Goal: Find specific page/section

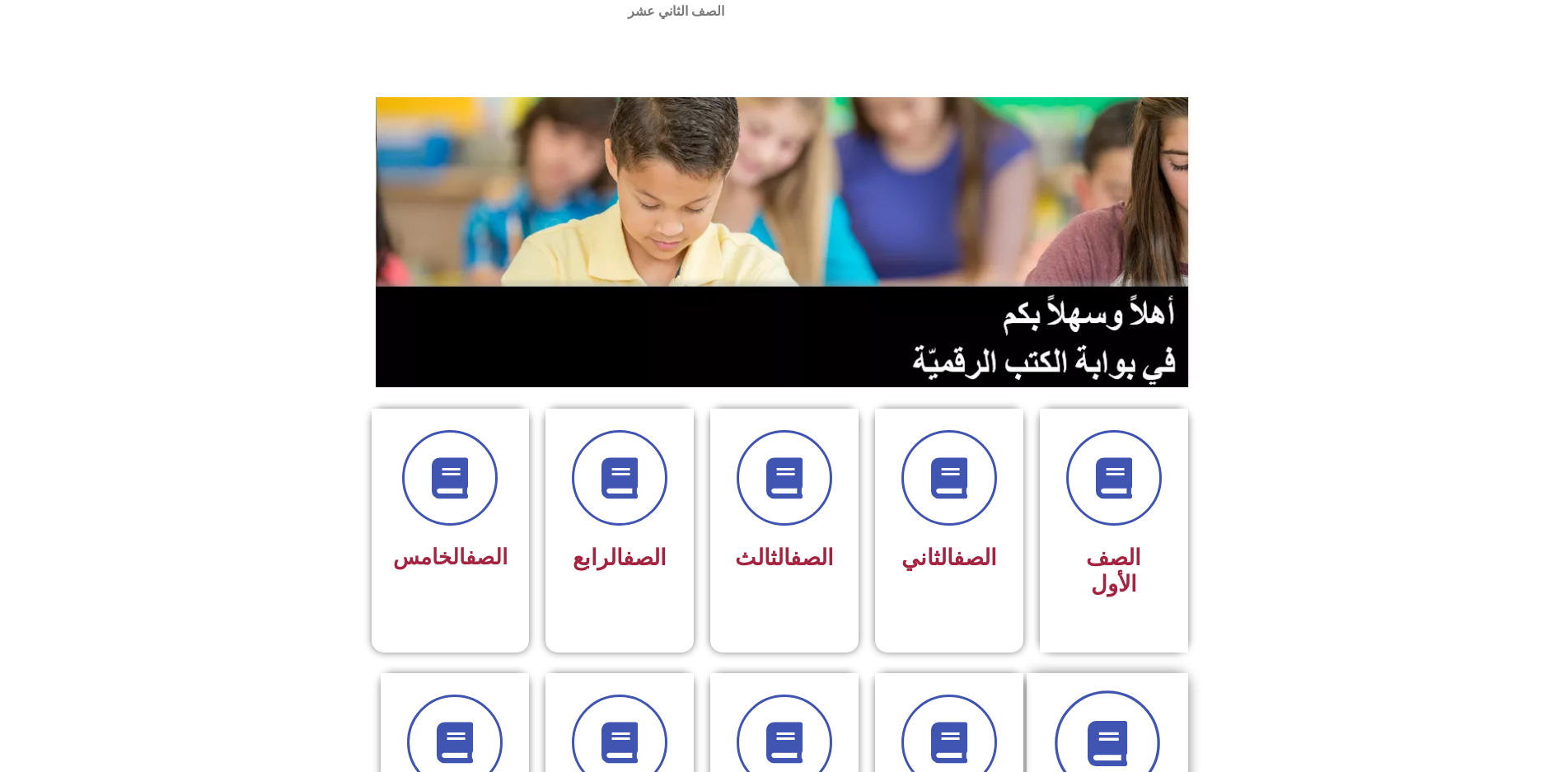
scroll to position [83, 0]
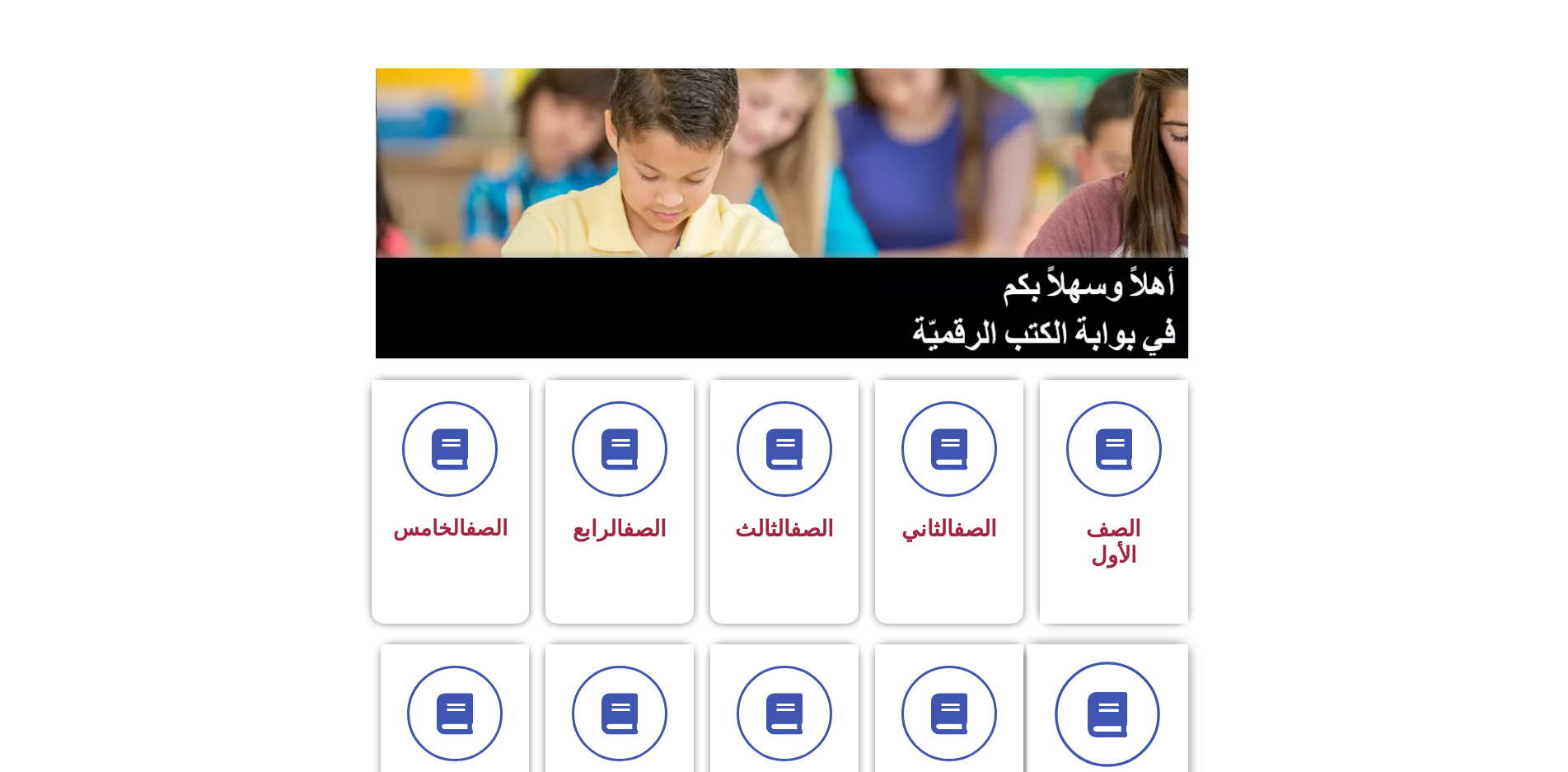
click at [1094, 661] on span at bounding box center [1108, 714] width 105 height 105
click at [1117, 671] on span at bounding box center [1108, 714] width 105 height 105
click at [1113, 661] on span at bounding box center [1108, 714] width 105 height 105
click at [1108, 661] on span at bounding box center [1108, 714] width 105 height 105
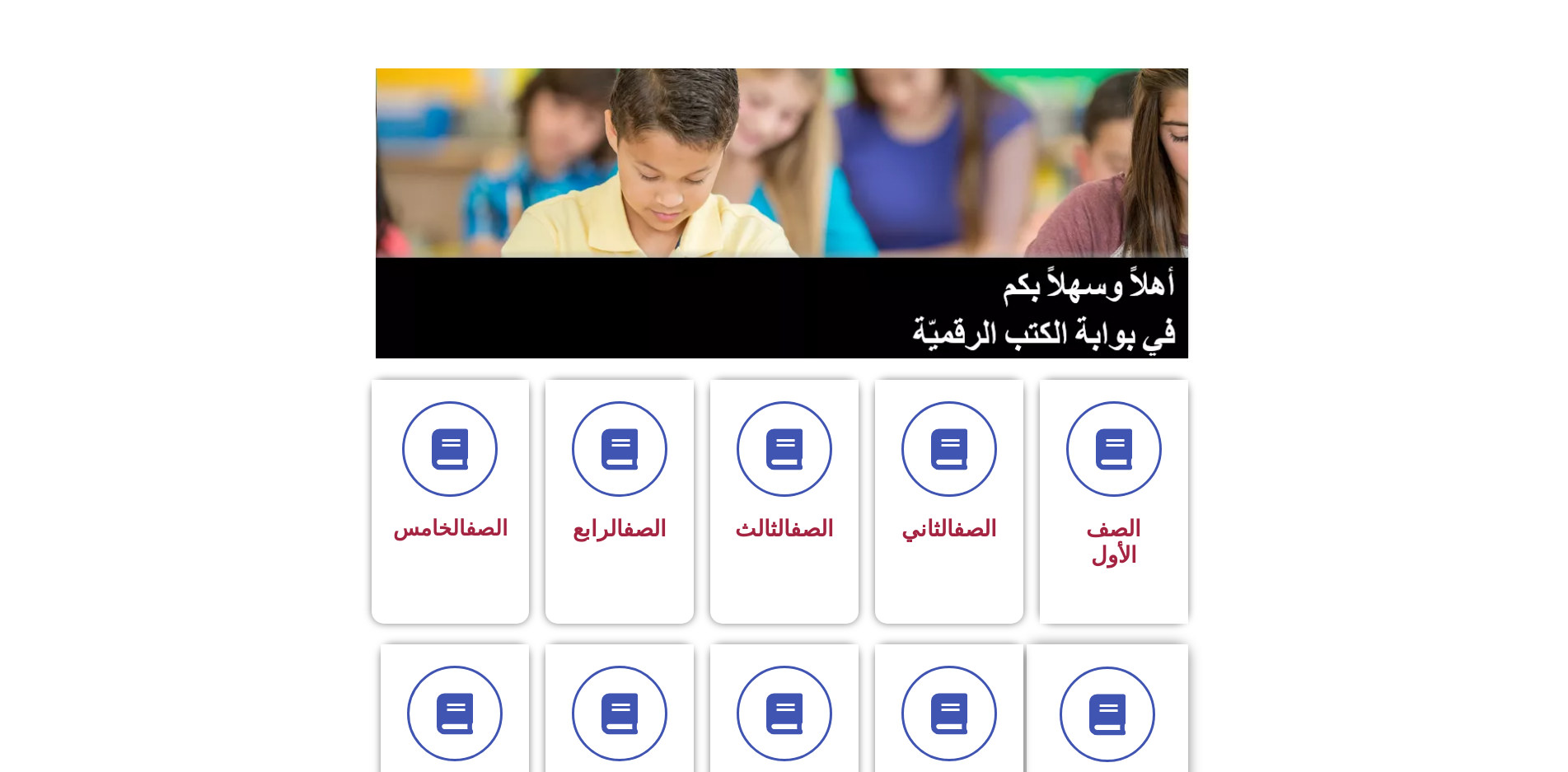
click at [1170, 728] on div "الصف السادس" at bounding box center [1108, 753] width 162 height 218
click at [1137, 661] on span at bounding box center [1108, 714] width 105 height 105
click at [1136, 661] on span at bounding box center [1108, 714] width 105 height 105
click at [1130, 691] on icon at bounding box center [1107, 714] width 45 height 45
click at [1139, 661] on span at bounding box center [1108, 714] width 105 height 105
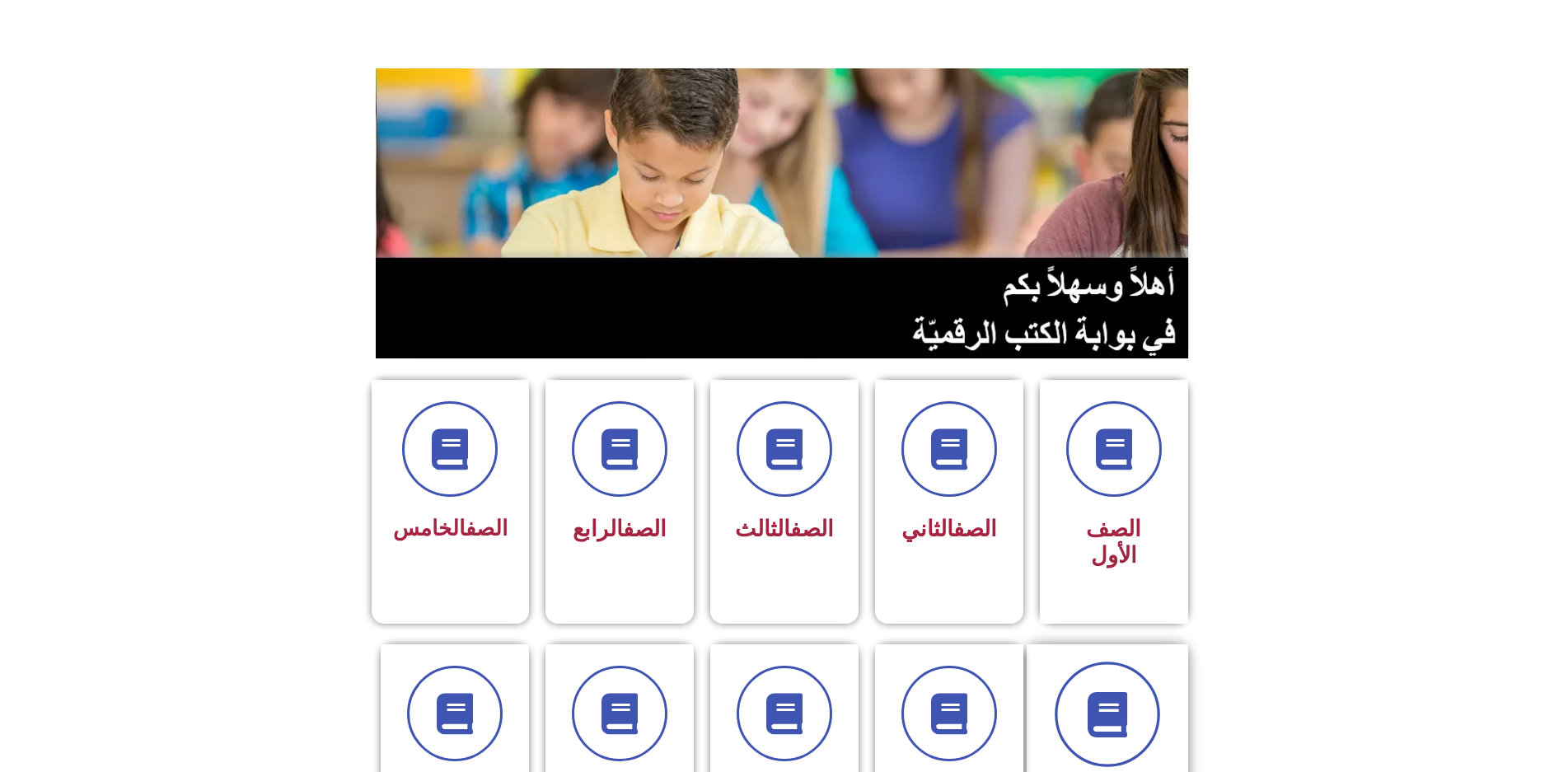
click at [1139, 661] on span at bounding box center [1108, 714] width 105 height 105
click at [1137, 661] on span at bounding box center [1108, 714] width 105 height 105
click at [1066, 644] on div "الصف السادس" at bounding box center [1108, 753] width 162 height 218
click at [1097, 661] on span at bounding box center [1108, 714] width 105 height 105
click at [1125, 676] on span at bounding box center [1108, 714] width 105 height 105
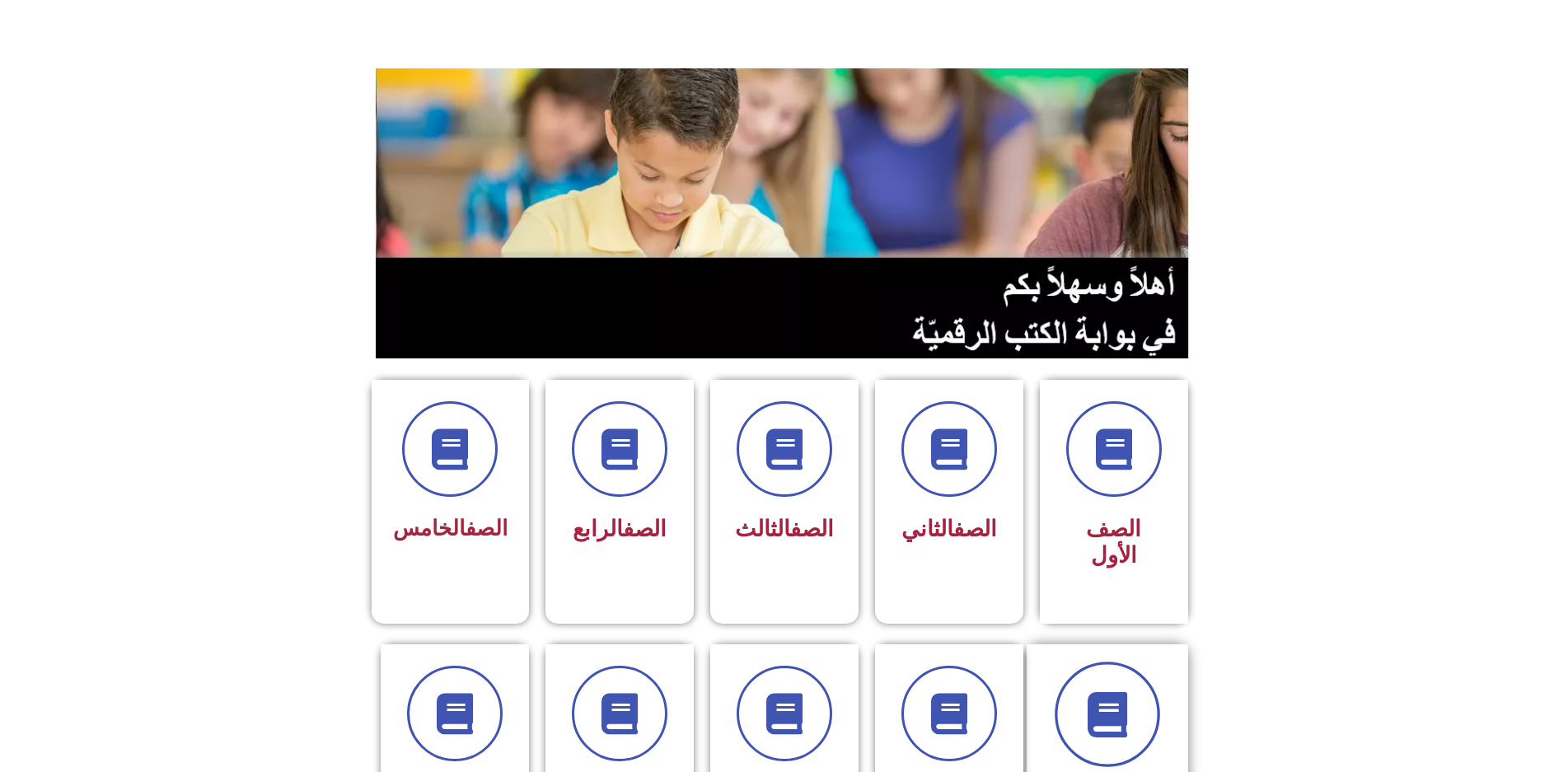
click at [1125, 676] on span at bounding box center [1108, 714] width 105 height 105
click at [1124, 691] on icon at bounding box center [1107, 714] width 45 height 45
click at [1068, 667] on div at bounding box center [1108, 715] width 117 height 96
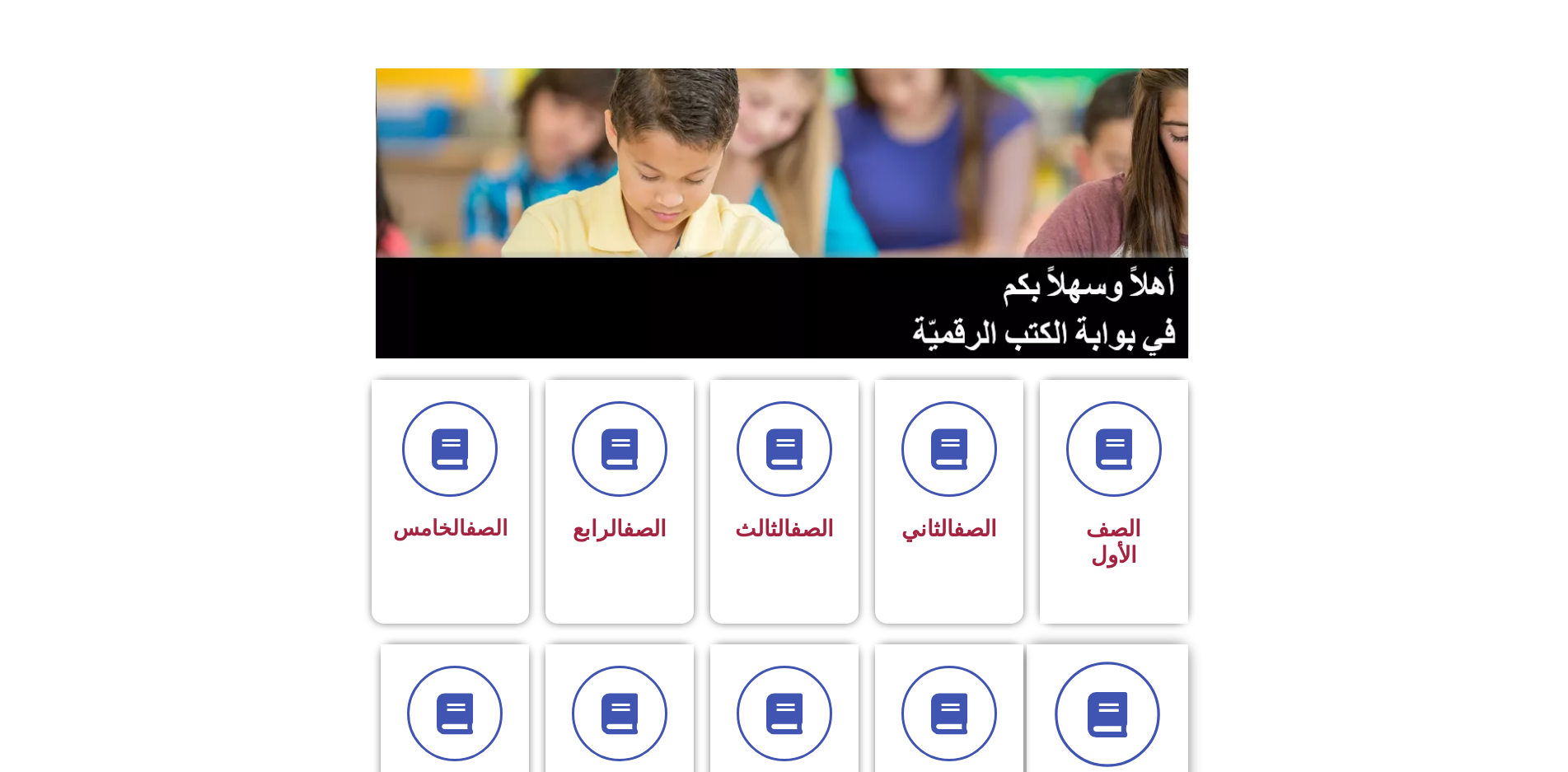
click at [1085, 661] on span at bounding box center [1108, 714] width 105 height 105
click at [1312, 641] on section "الصف السادس الصف السابع الصف الثامن الصف التاسع الصف العاشر" at bounding box center [784, 770] width 1568 height 294
click at [1125, 691] on icon at bounding box center [1107, 714] width 45 height 45
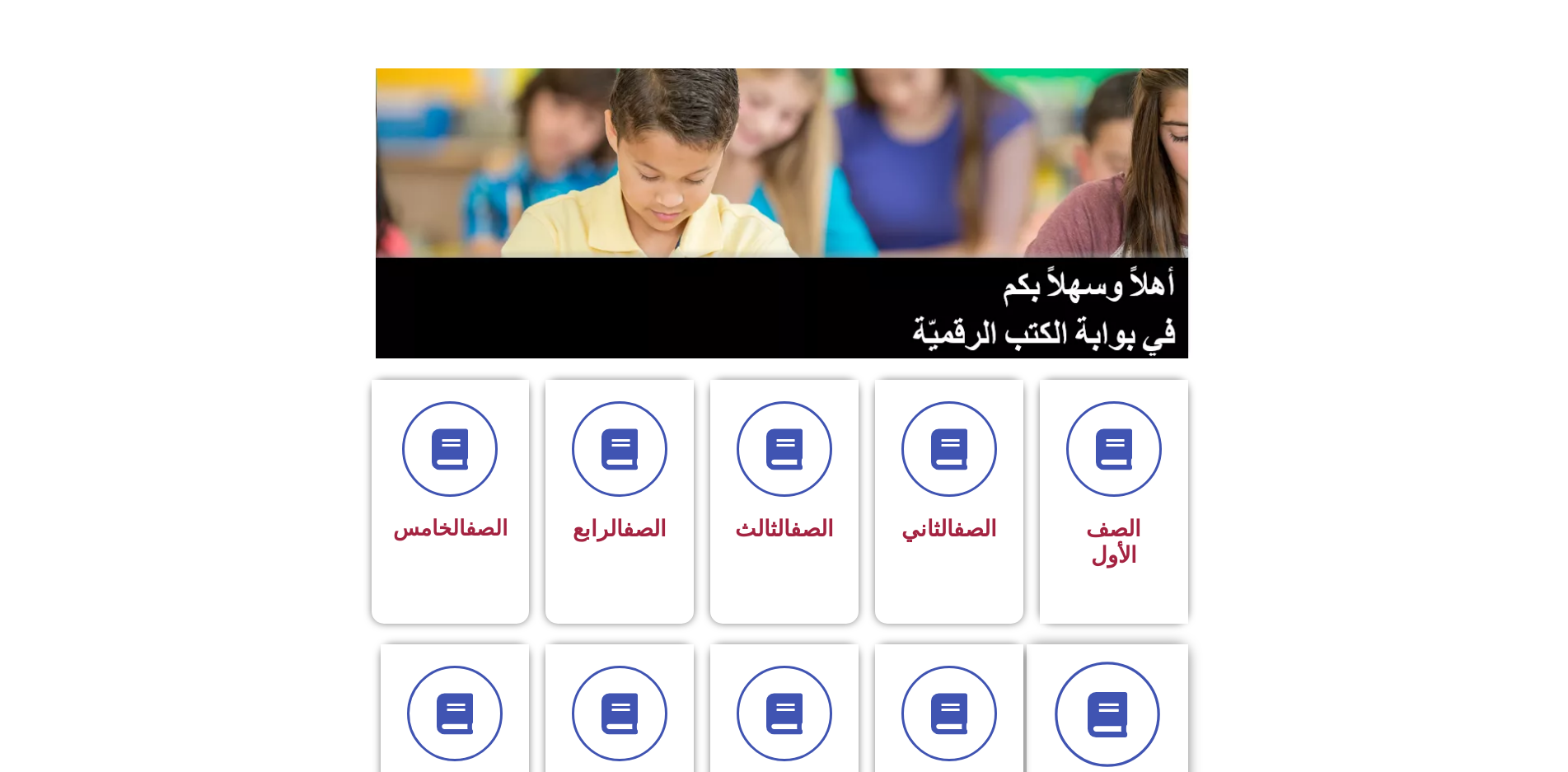
click at [1123, 691] on icon at bounding box center [1107, 714] width 45 height 45
click at [1074, 667] on div at bounding box center [1108, 715] width 117 height 96
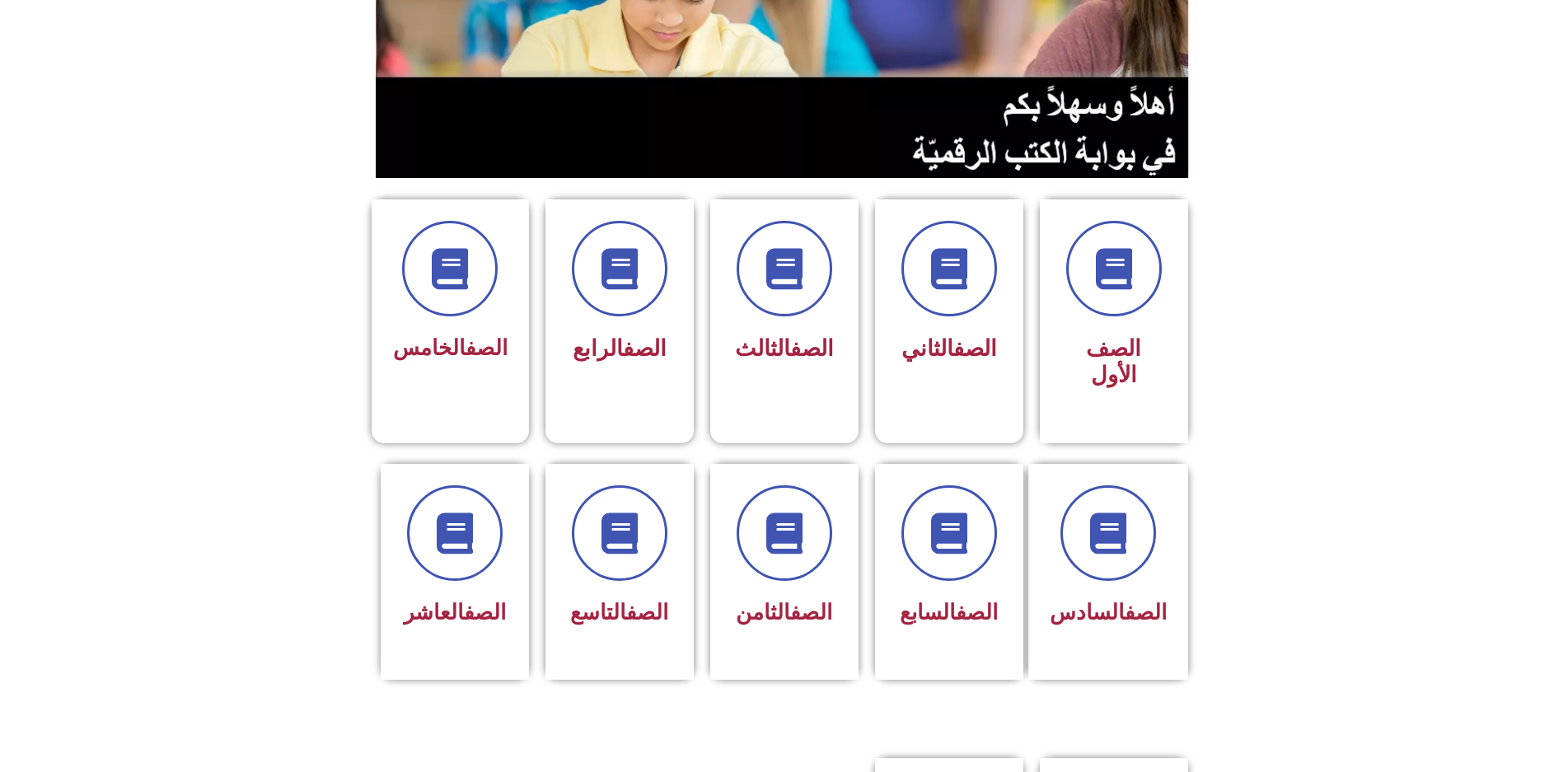
scroll to position [330, 0]
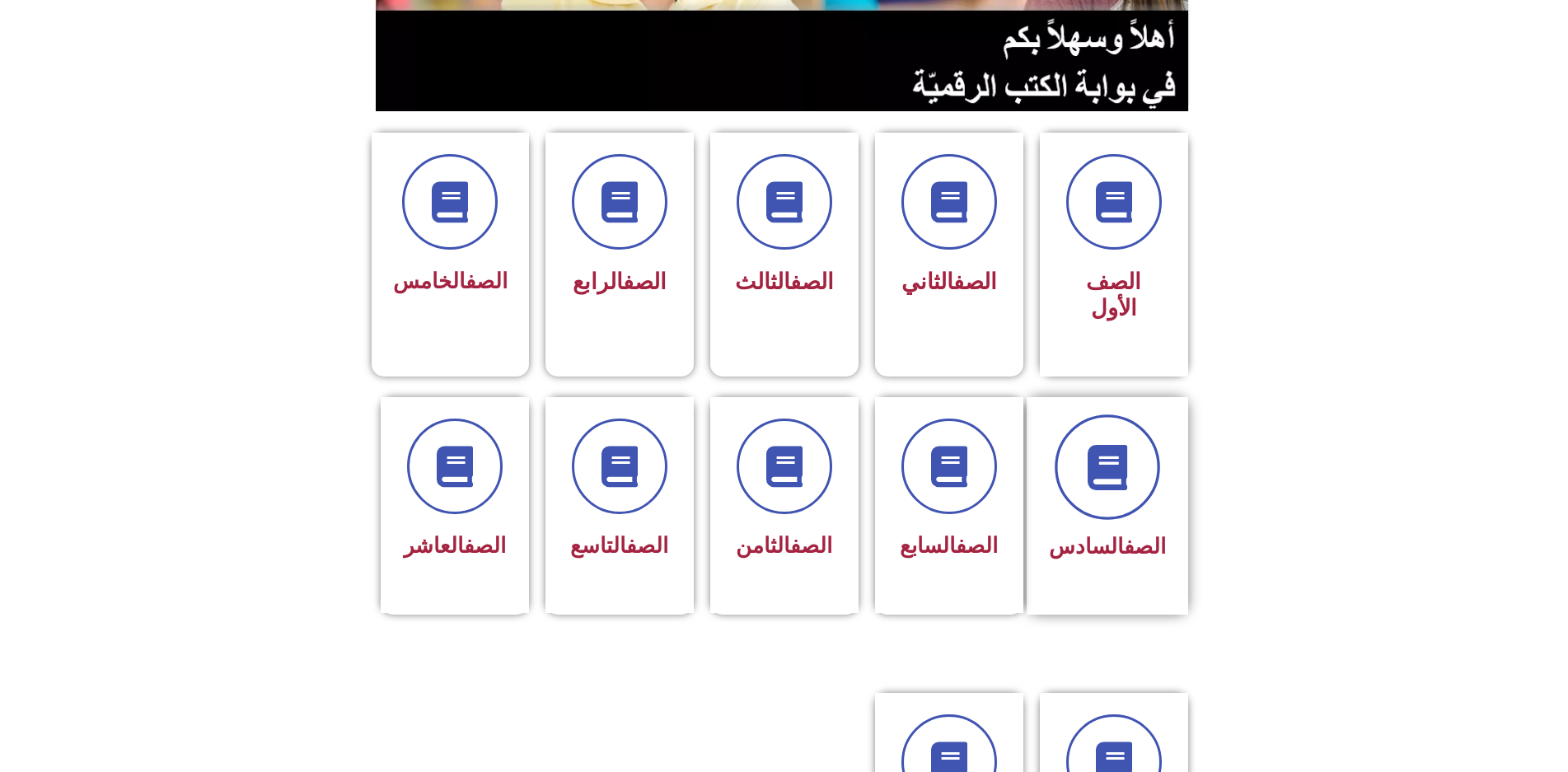
click at [1147, 414] on span at bounding box center [1108, 467] width 105 height 105
drag, startPoint x: 1147, startPoint y: 380, endPoint x: 1228, endPoint y: 406, distance: 85.1
click at [1150, 419] on span at bounding box center [1109, 467] width 96 height 96
click at [962, 414] on span at bounding box center [949, 467] width 105 height 105
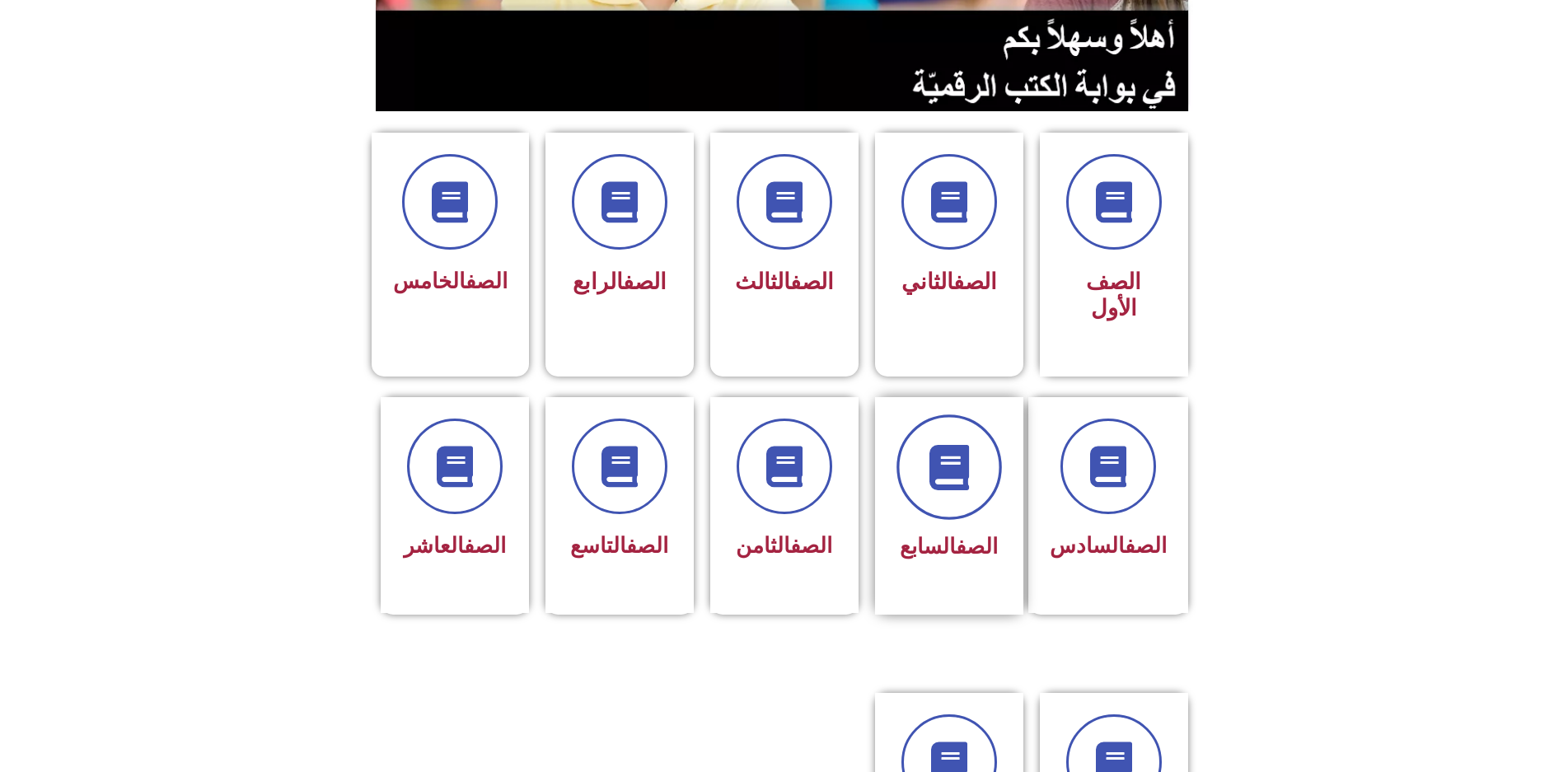
click at [962, 414] on span at bounding box center [949, 467] width 105 height 105
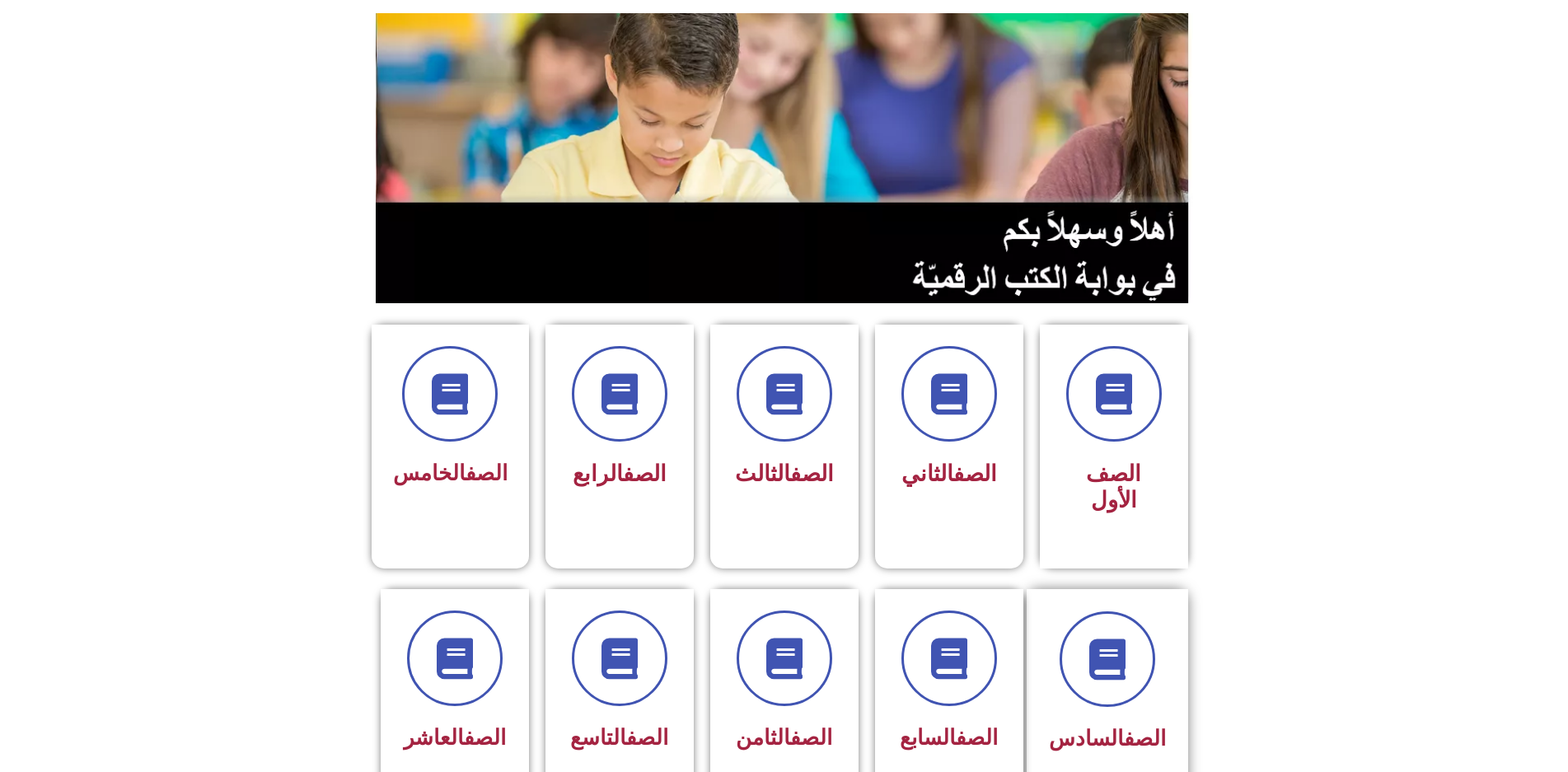
scroll to position [164, 0]
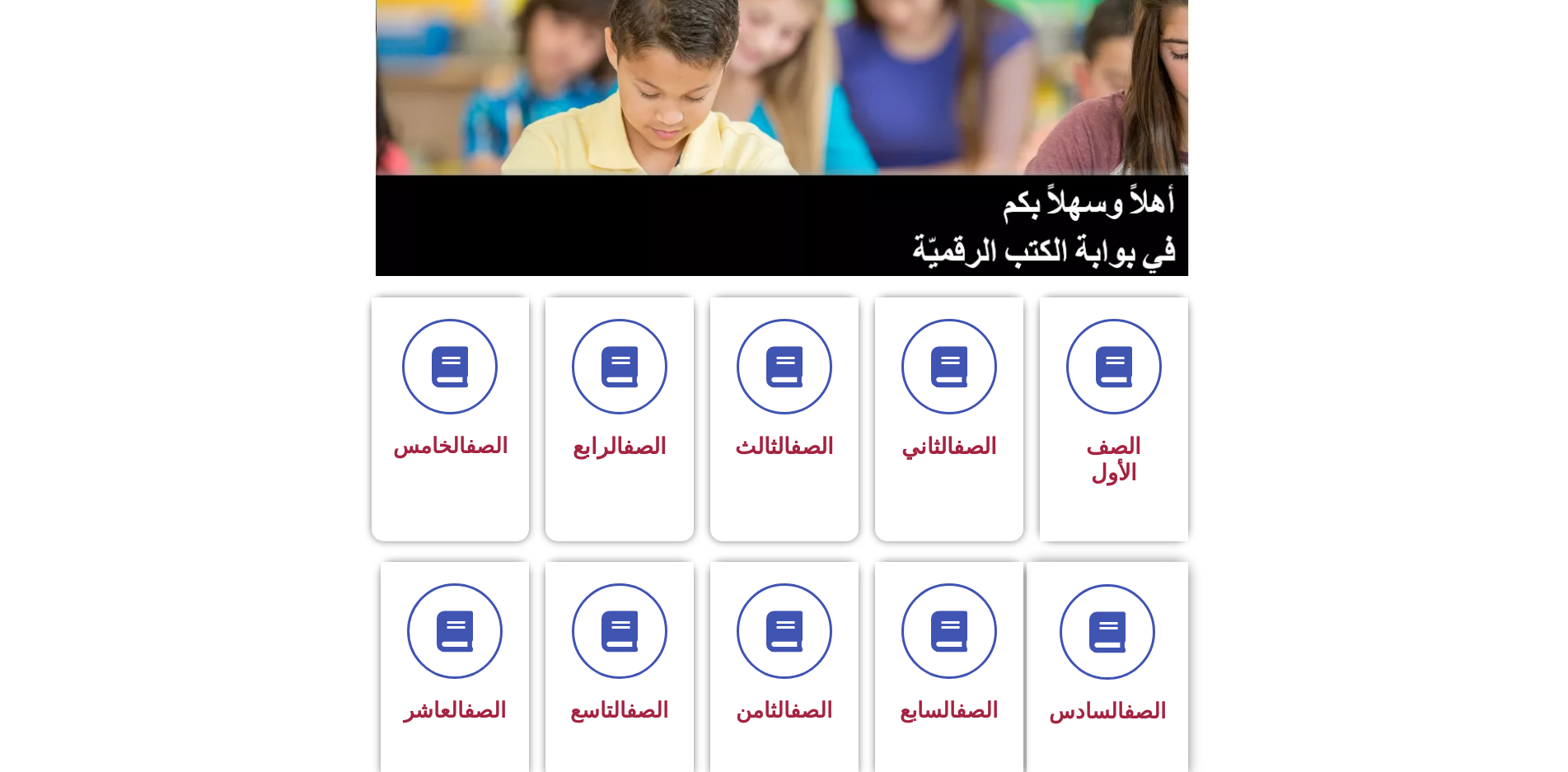
click at [1106, 699] on span "الصف السادس" at bounding box center [1108, 711] width 117 height 24
click at [1118, 609] on icon at bounding box center [1107, 631] width 45 height 45
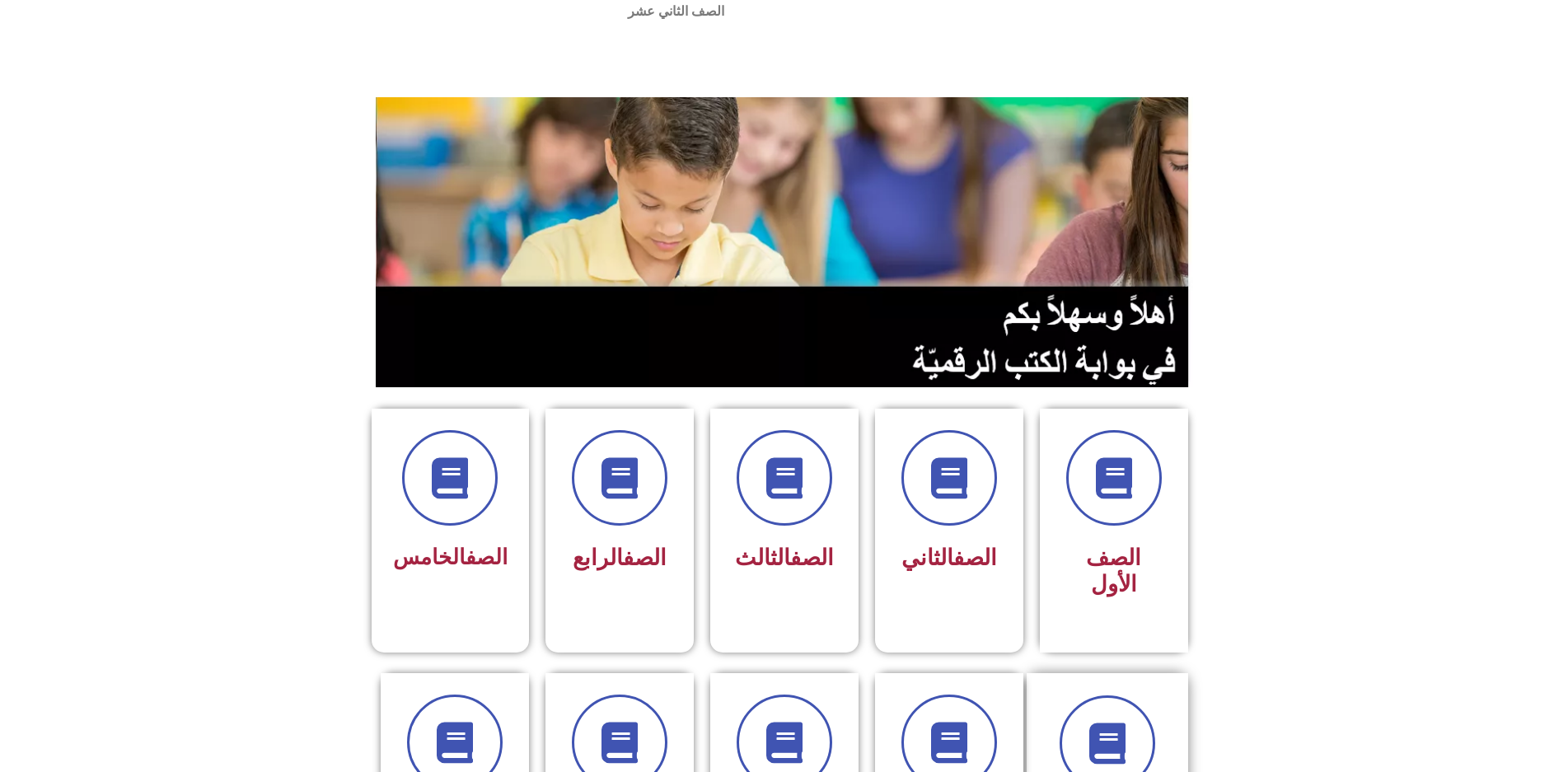
scroll to position [83, 0]
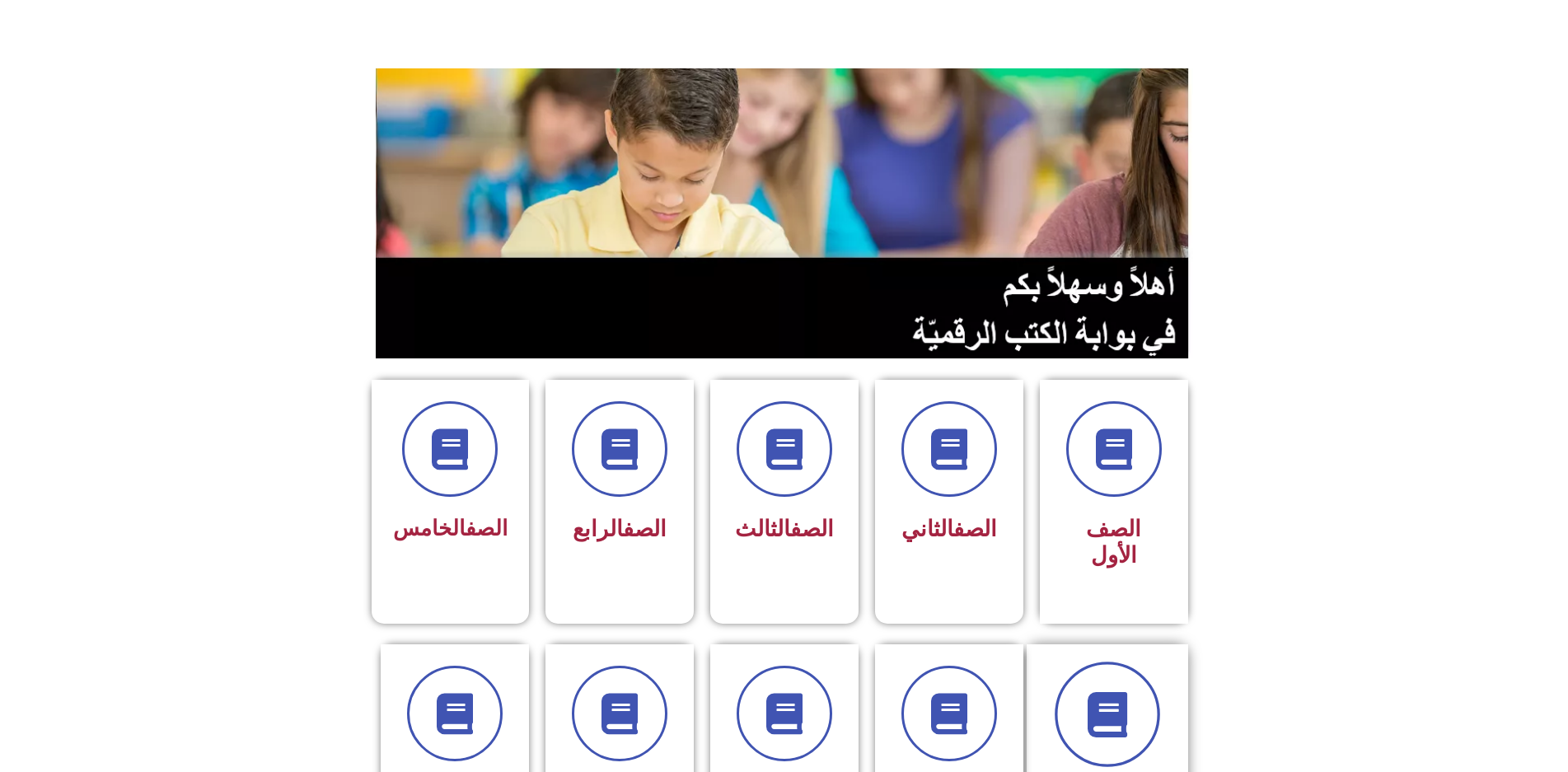
click at [1080, 661] on span at bounding box center [1108, 714] width 105 height 105
click at [1082, 661] on span at bounding box center [1108, 714] width 105 height 105
drag, startPoint x: 1082, startPoint y: 653, endPoint x: 1083, endPoint y: 661, distance: 8.1
click at [1082, 661] on span at bounding box center [1108, 714] width 105 height 105
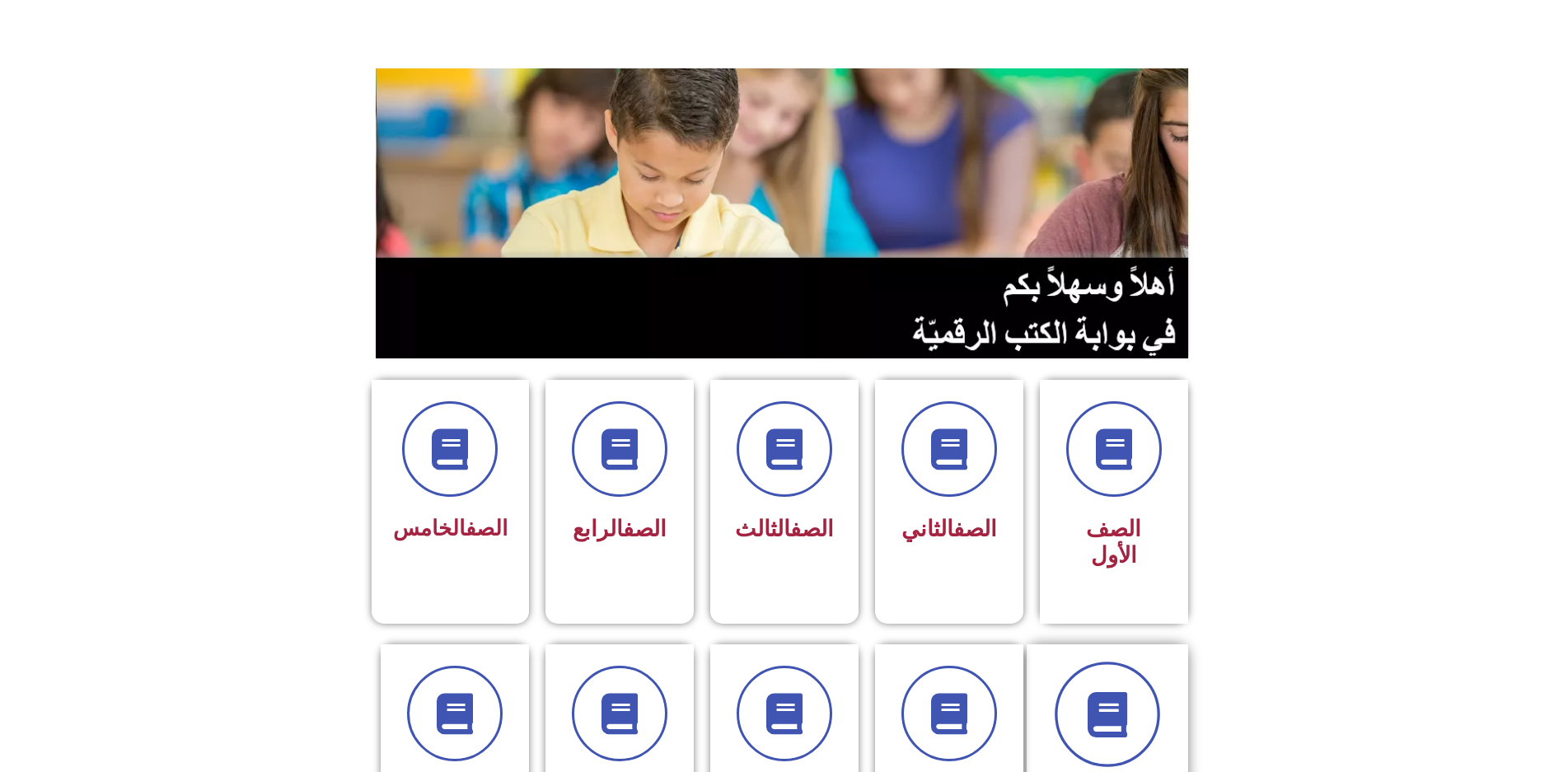
click at [1083, 662] on span at bounding box center [1108, 714] width 105 height 105
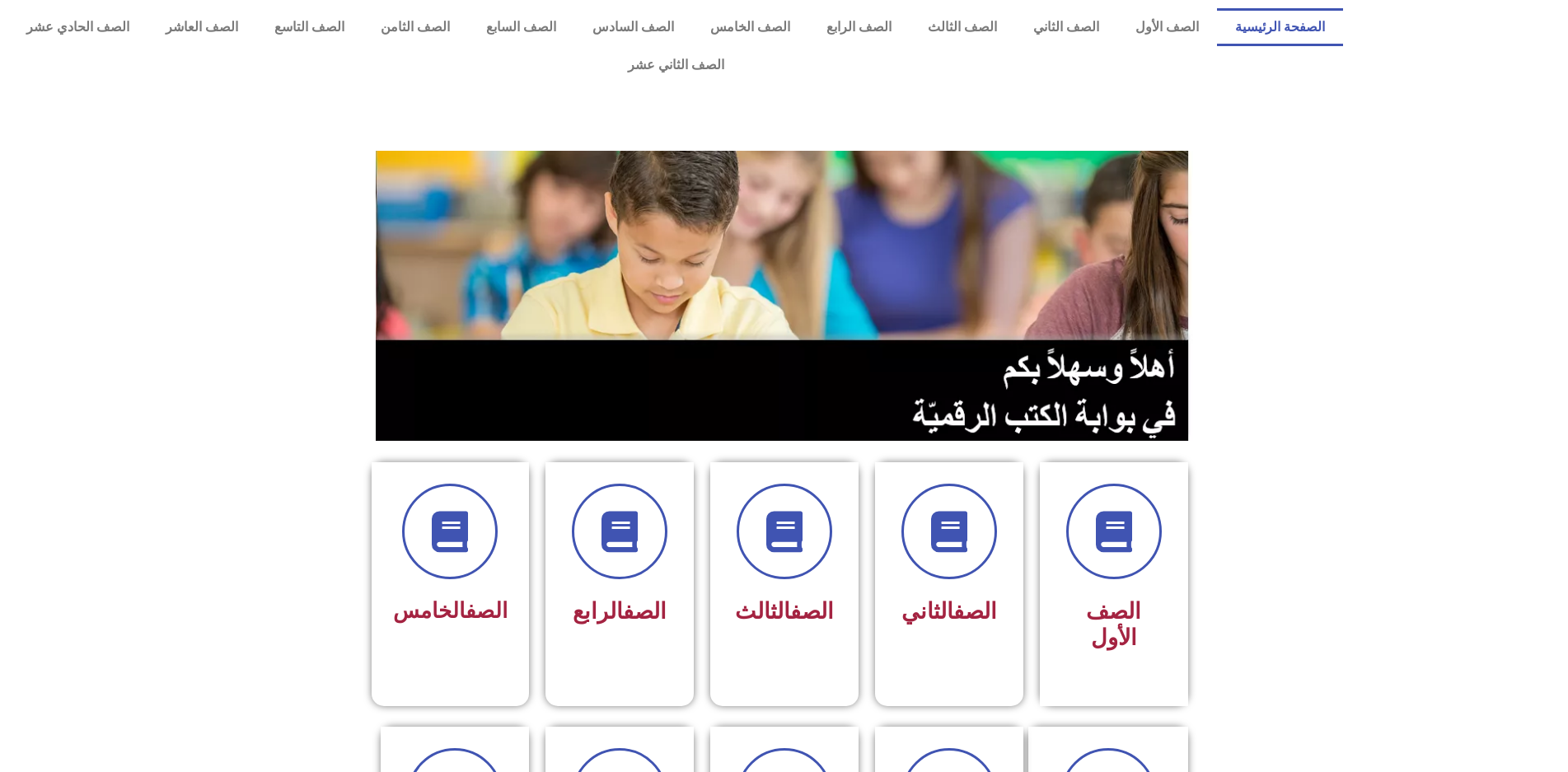
scroll to position [83, 0]
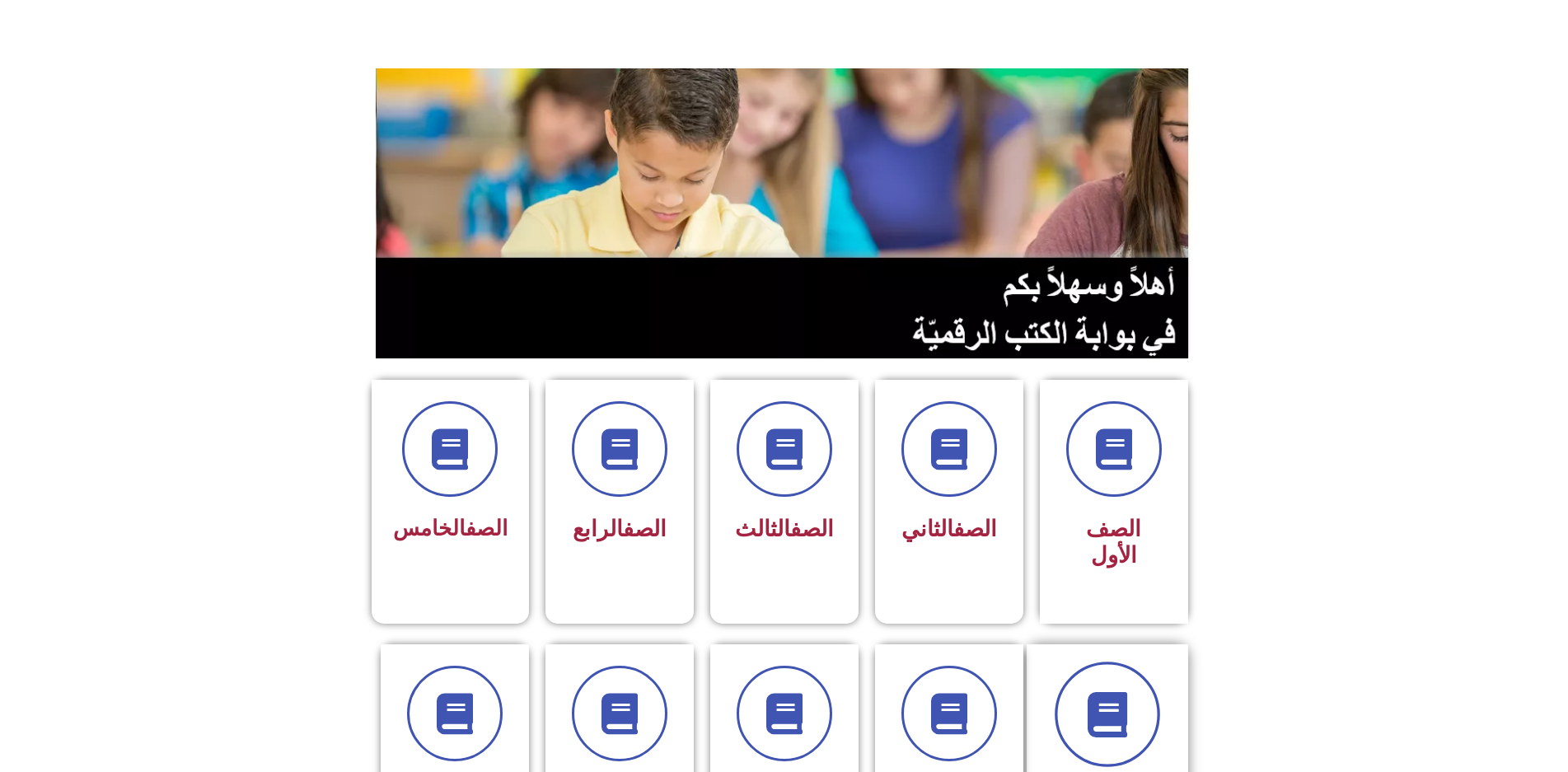
click at [1098, 691] on icon at bounding box center [1107, 714] width 45 height 45
click at [1100, 691] on icon at bounding box center [1107, 714] width 45 height 45
drag, startPoint x: 1100, startPoint y: 657, endPoint x: 1094, endPoint y: 648, distance: 10.8
click at [1094, 691] on icon at bounding box center [1107, 714] width 45 height 45
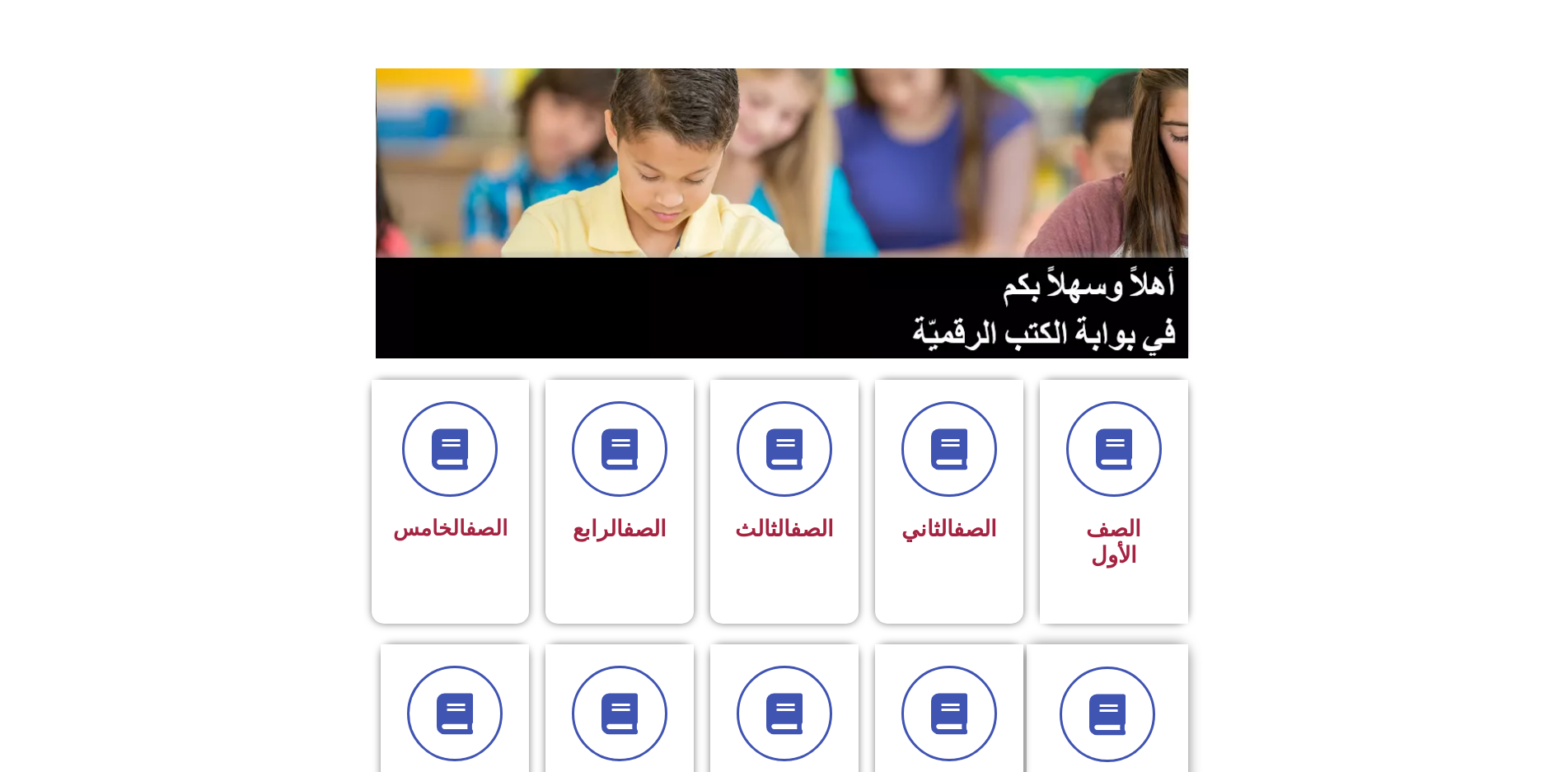
click at [631, 513] on div "الصف الرابع" at bounding box center [620, 488] width 148 height 218
click at [433, 397] on span at bounding box center [449, 450] width 105 height 105
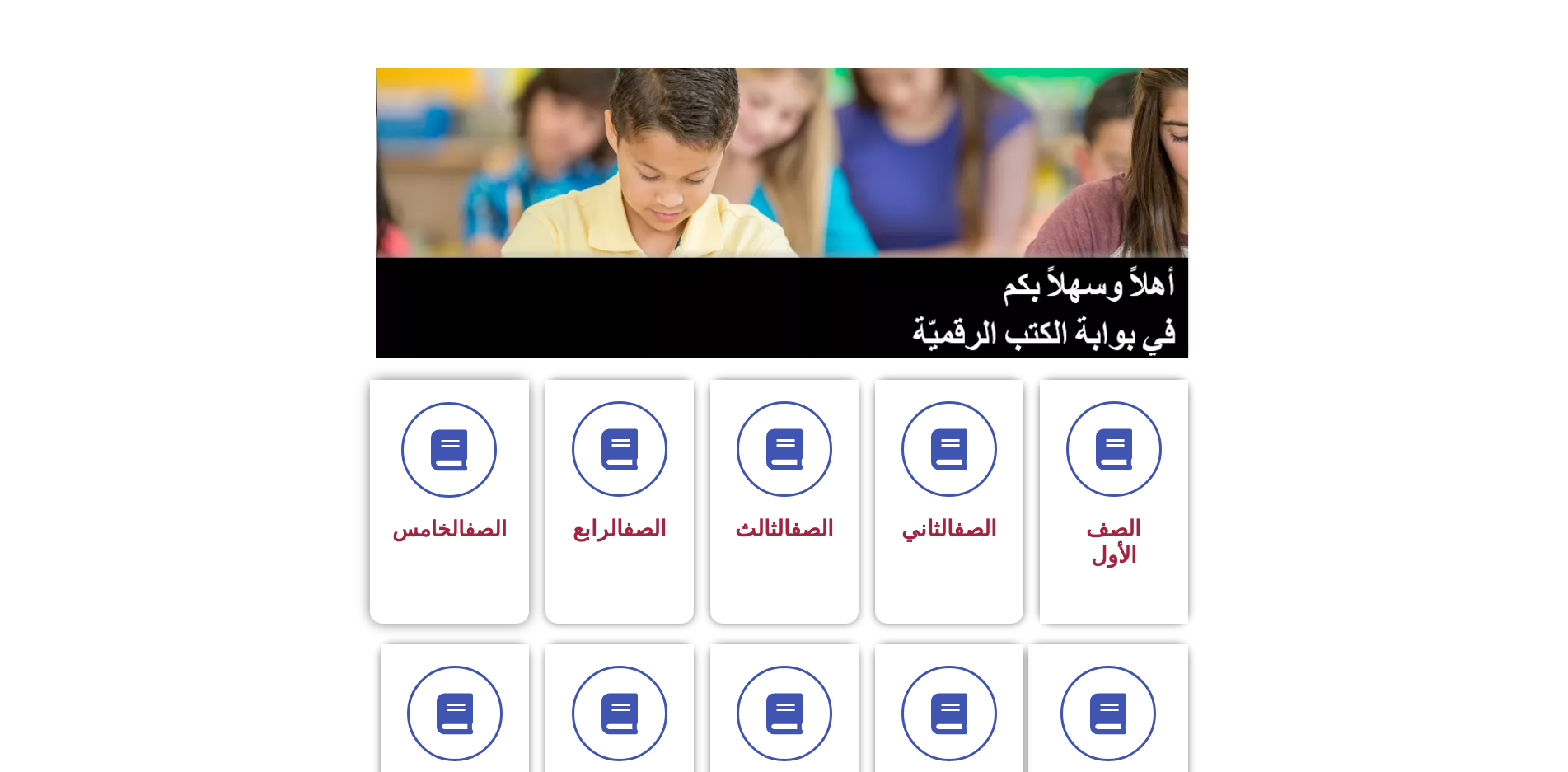
drag, startPoint x: 480, startPoint y: 398, endPoint x: 507, endPoint y: 392, distance: 27.7
click at [493, 402] on span at bounding box center [449, 450] width 96 height 96
click at [625, 397] on span at bounding box center [620, 450] width 105 height 105
drag, startPoint x: 782, startPoint y: 366, endPoint x: 791, endPoint y: 366, distance: 9.0
click at [784, 397] on span at bounding box center [784, 450] width 105 height 105
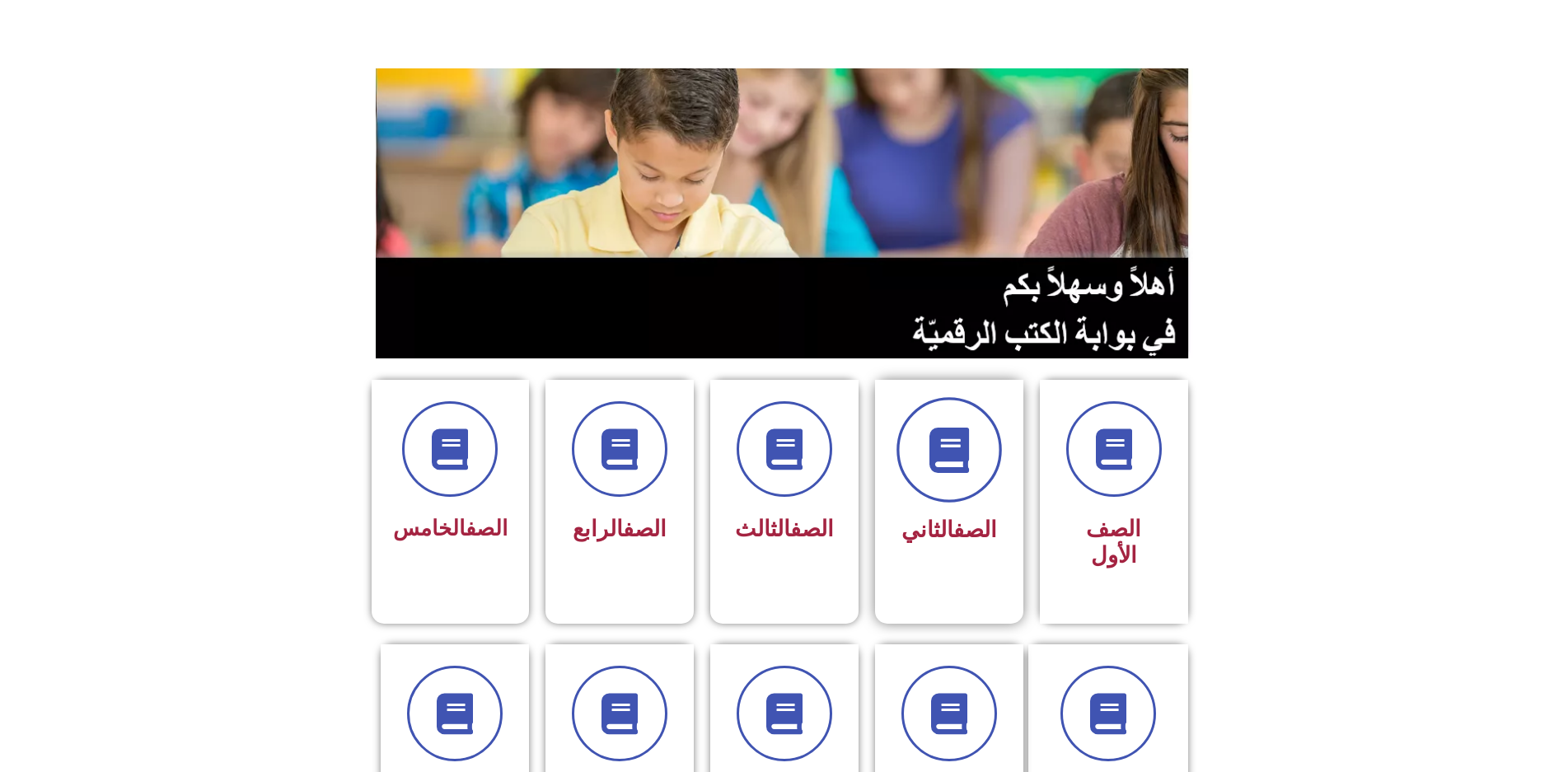
drag, startPoint x: 912, startPoint y: 382, endPoint x: 986, endPoint y: 381, distance: 74.0
click at [962, 402] on div at bounding box center [949, 450] width 104 height 96
drag, startPoint x: 1066, startPoint y: 393, endPoint x: 1132, endPoint y: 393, distance: 66.0
click at [1116, 393] on div "الصف الأول" at bounding box center [1113, 502] width 164 height 245
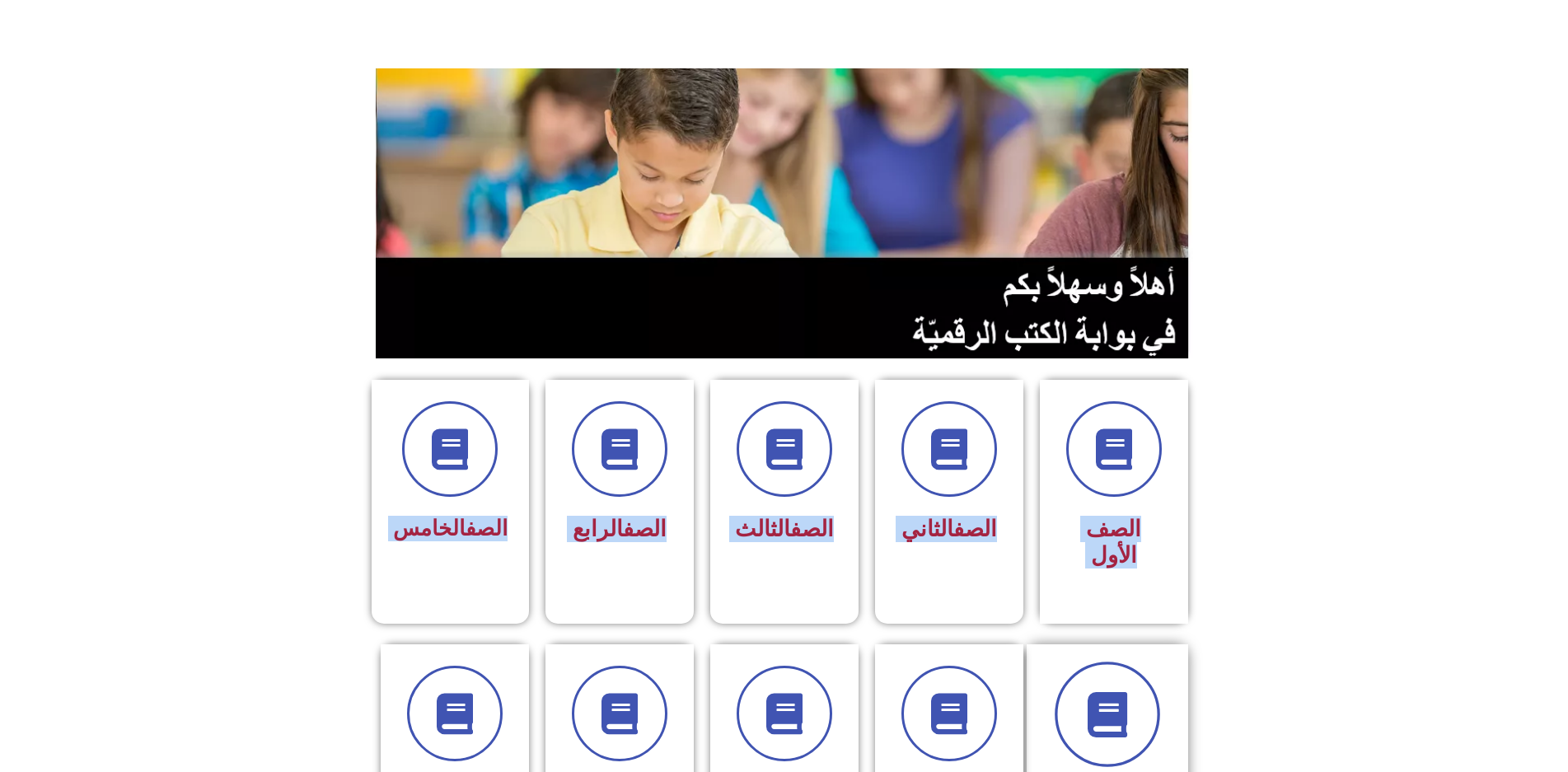
drag, startPoint x: 1152, startPoint y: 485, endPoint x: 1106, endPoint y: 675, distance: 195.5
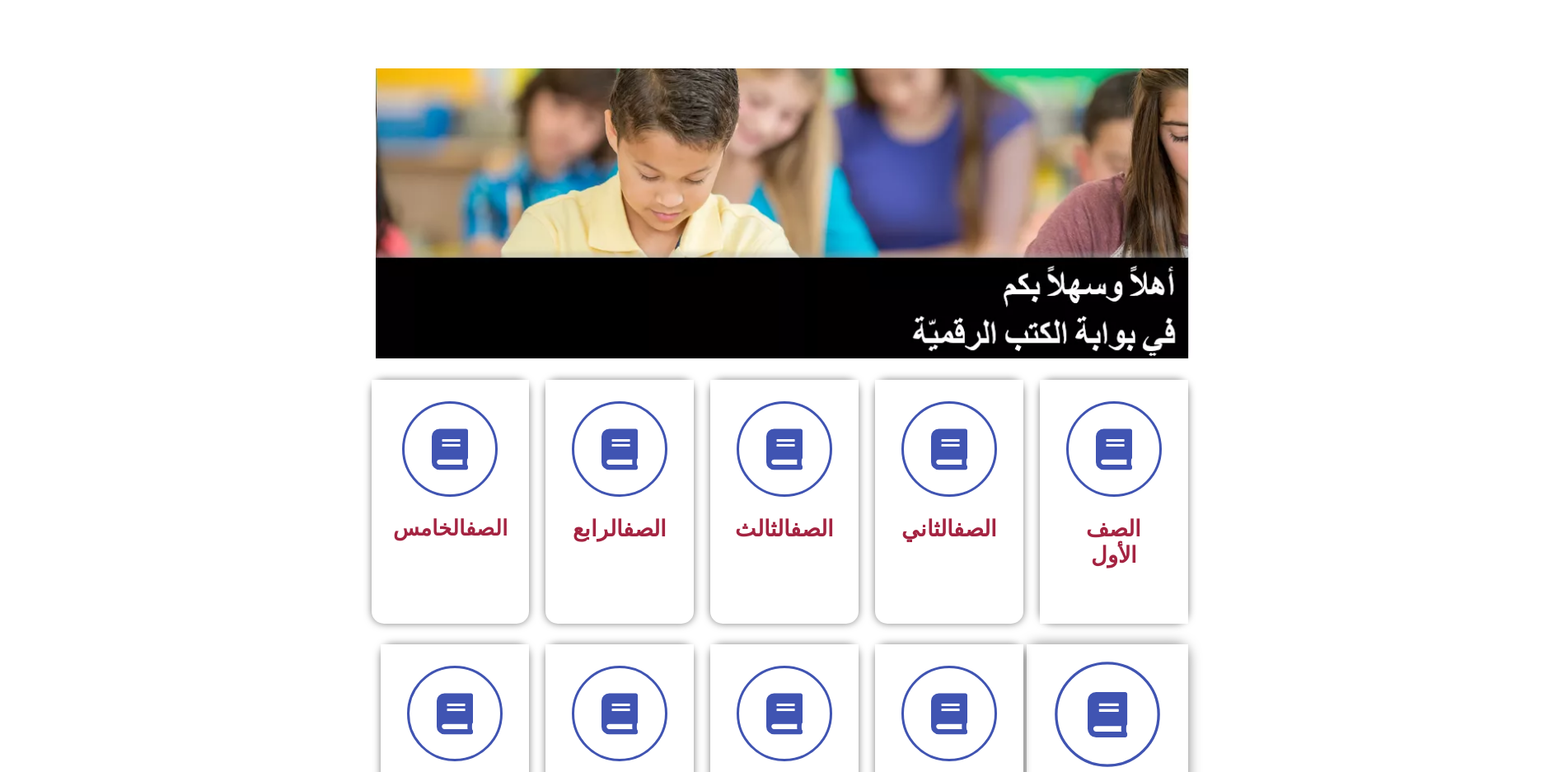
drag, startPoint x: 1096, startPoint y: 687, endPoint x: 1088, endPoint y: 672, distance: 17.0
click at [1091, 677] on div "الصف السادس" at bounding box center [1108, 741] width 117 height 148
drag, startPoint x: 948, startPoint y: 689, endPoint x: 895, endPoint y: 687, distance: 53.0
click at [903, 689] on div "الصف السابع" at bounding box center [949, 741] width 104 height 148
drag, startPoint x: 698, startPoint y: 694, endPoint x: 553, endPoint y: 672, distance: 146.7
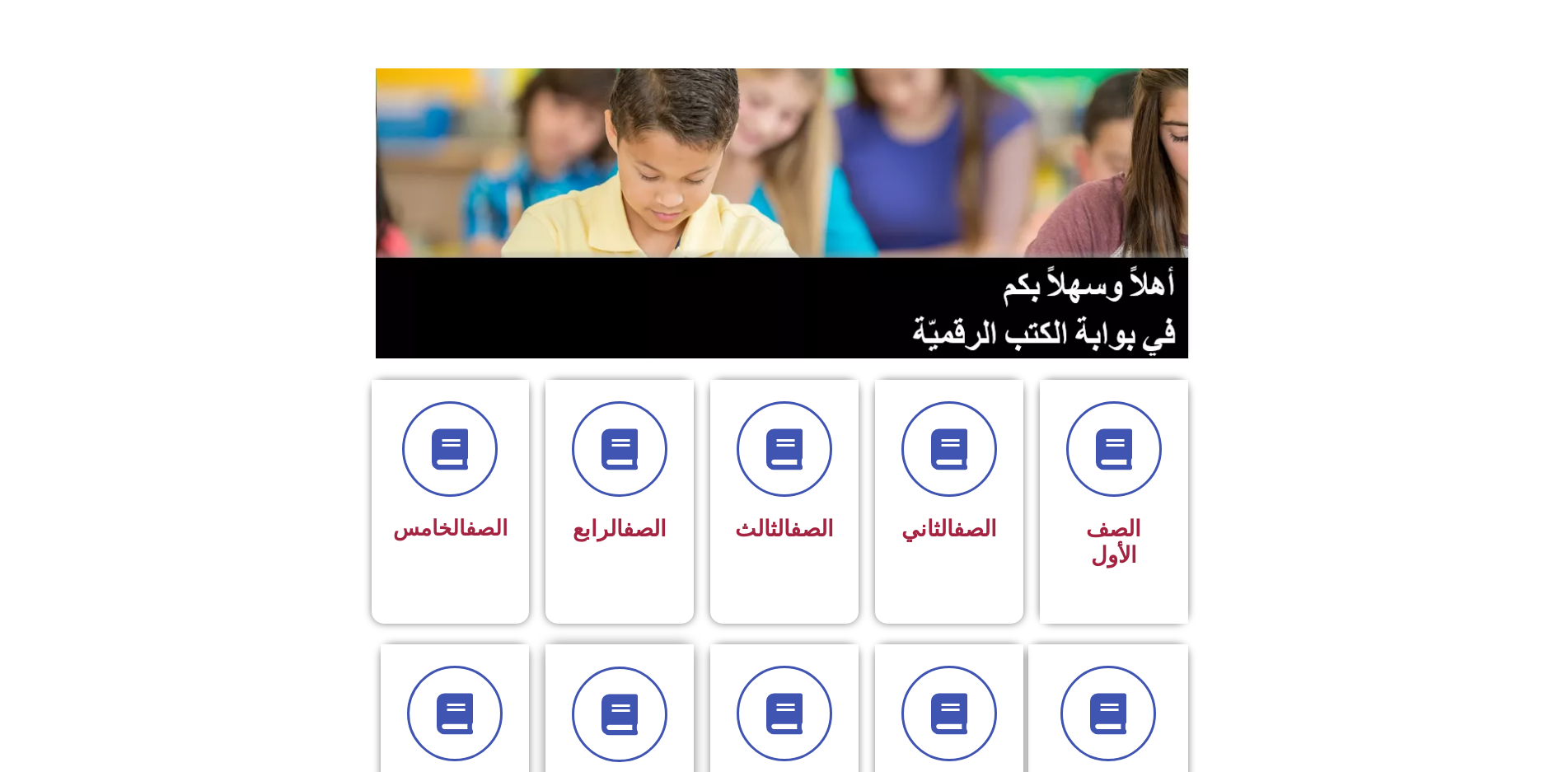
click at [565, 673] on div "الصف التاسع" at bounding box center [619, 753] width 164 height 218
drag, startPoint x: 447, startPoint y: 672, endPoint x: 402, endPoint y: 661, distance: 46.3
click at [425, 668] on div "الصف العاشر" at bounding box center [455, 753] width 148 height 218
click at [496, 661] on span at bounding box center [455, 714] width 105 height 105
drag, startPoint x: 600, startPoint y: 575, endPoint x: 637, endPoint y: 574, distance: 37.0
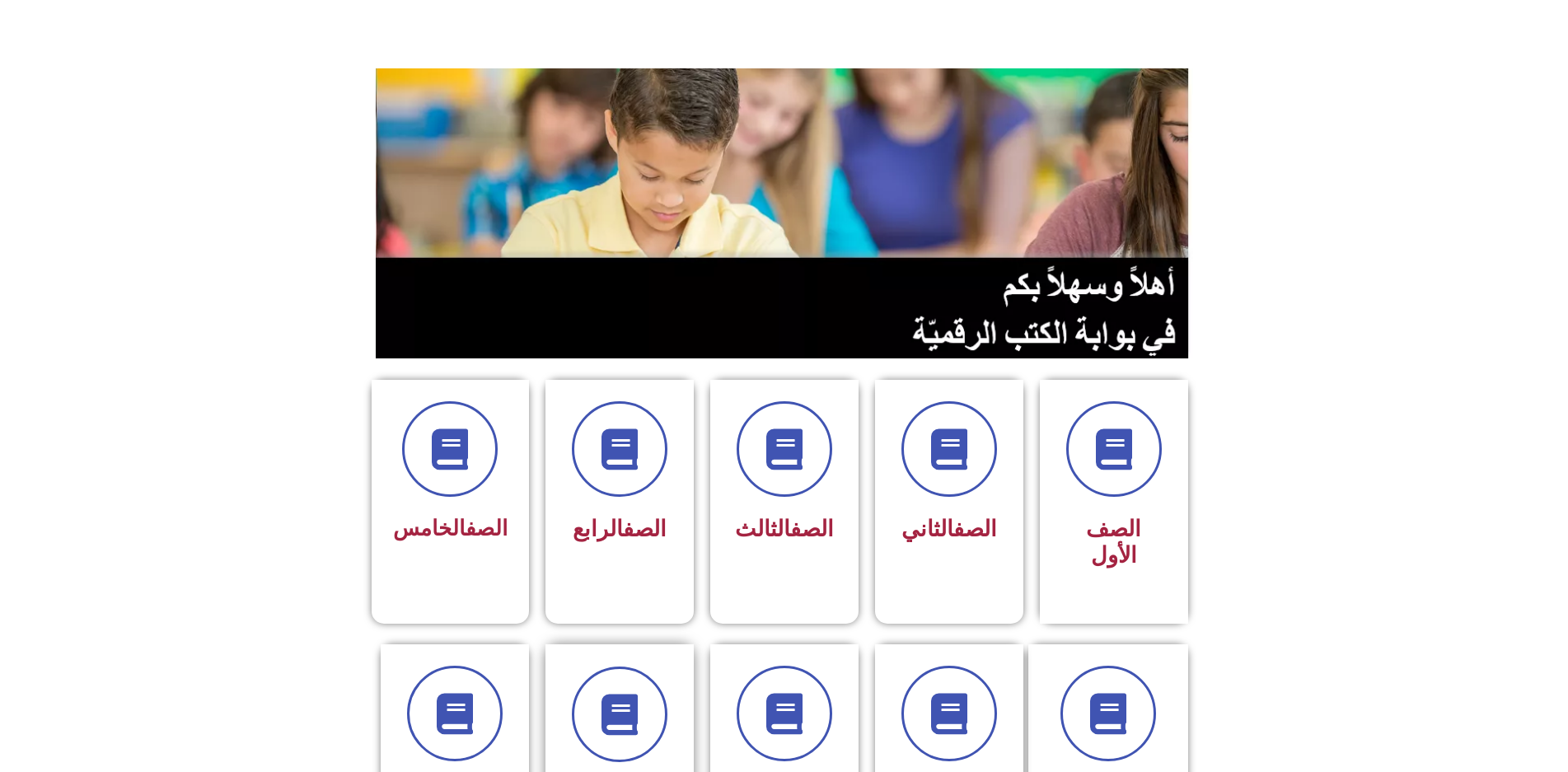
click at [629, 644] on div "الصف التاسع" at bounding box center [620, 753] width 148 height 218
drag, startPoint x: 677, startPoint y: 582, endPoint x: 803, endPoint y: 578, distance: 126.1
click at [800, 644] on div "الصف السادس الصف السابع الصف الثامن الصف التاسع الصف العاشر" at bounding box center [784, 753] width 824 height 218
drag, startPoint x: 957, startPoint y: 586, endPoint x: 970, endPoint y: 563, distance: 26.4
click at [964, 644] on div "الصف السابع" at bounding box center [950, 752] width 148 height 216
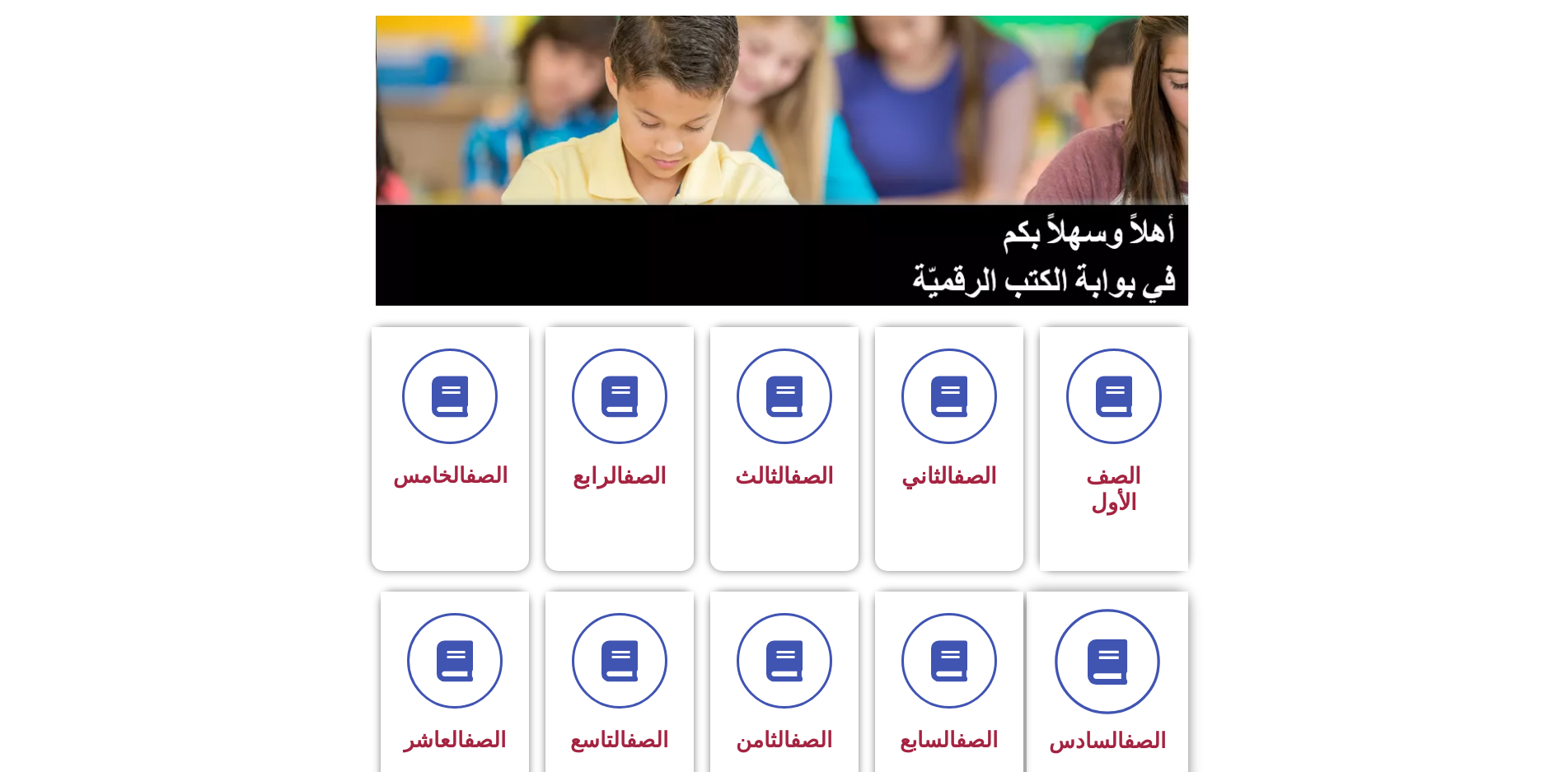
scroll to position [164, 0]
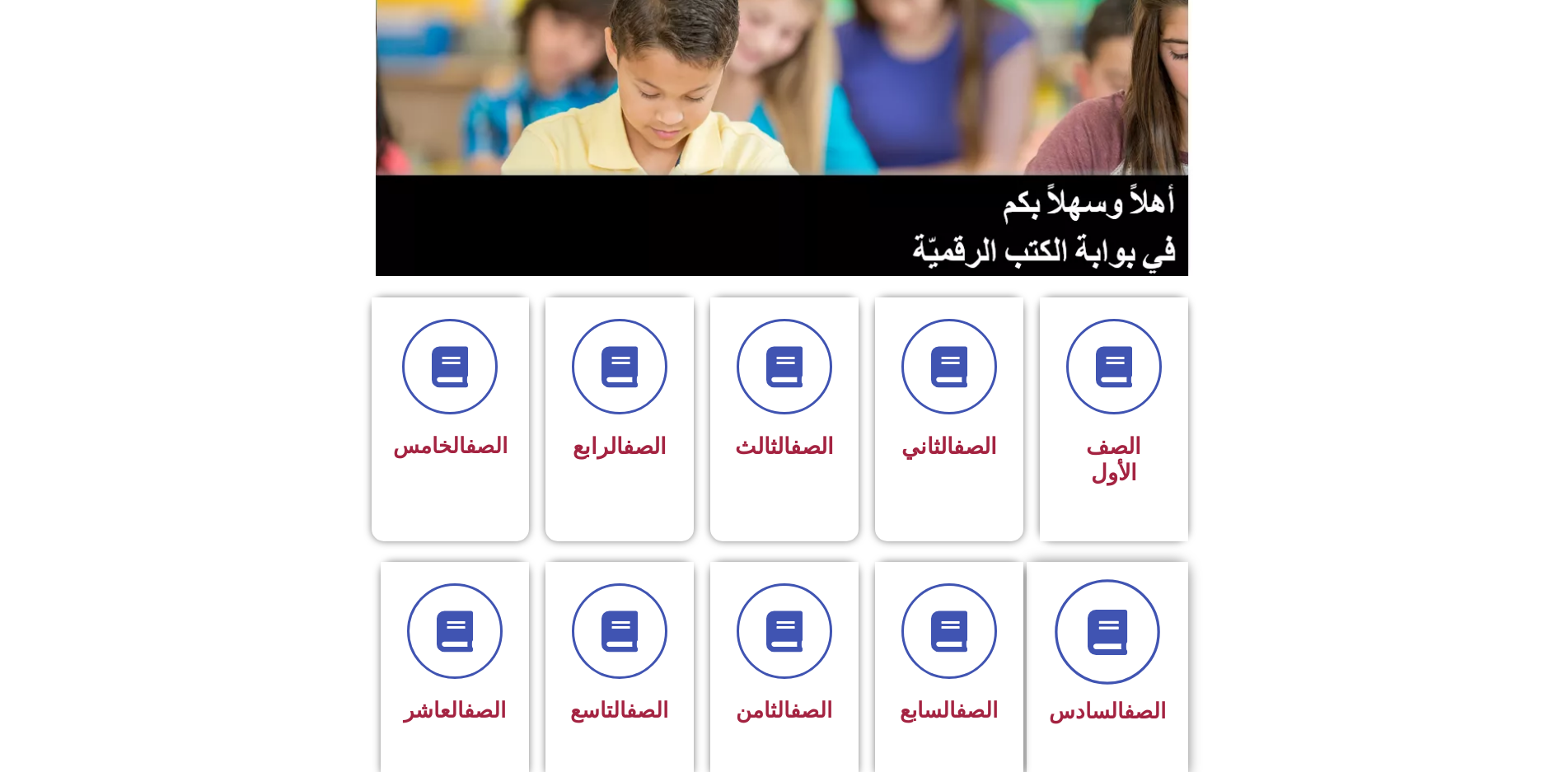
click at [1106, 580] on span at bounding box center [1108, 632] width 105 height 105
click at [1110, 604] on span at bounding box center [1108, 632] width 105 height 105
click at [1108, 596] on span at bounding box center [1108, 632] width 105 height 105
